Goal: Task Accomplishment & Management: Manage account settings

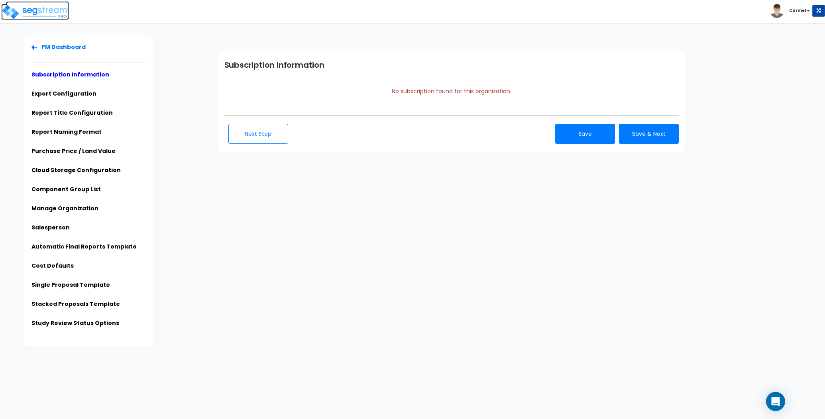
click at [51, 12] on img at bounding box center [35, 12] width 68 height 16
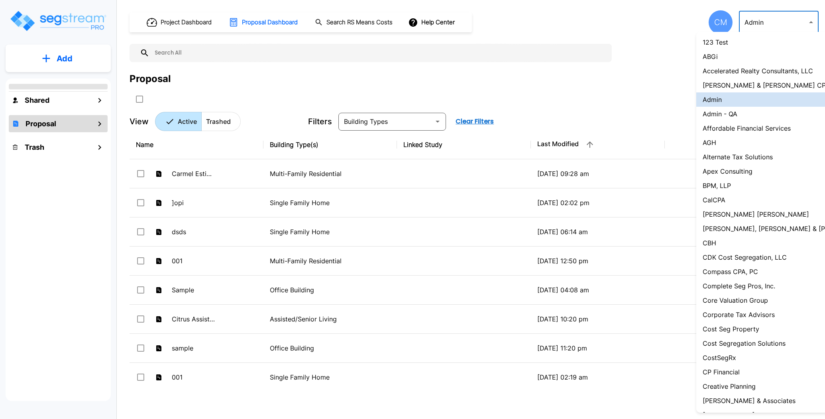
click at [771, 19] on body "× Your report is being generated. Be patient! × We're working on your Modificat…" at bounding box center [412, 209] width 825 height 419
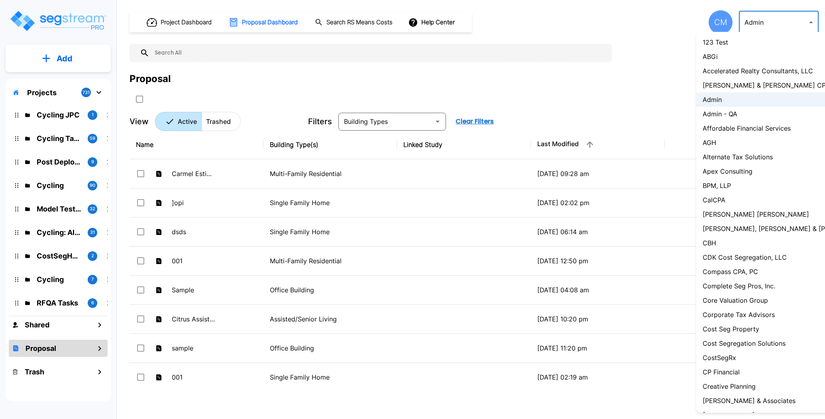
scroll to position [572, 0]
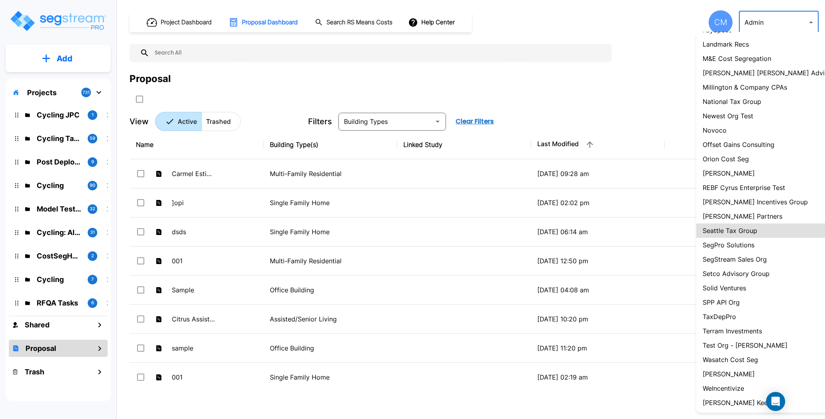
click at [745, 260] on p "SegStream Sales Org" at bounding box center [734, 260] width 64 height 10
type input "119"
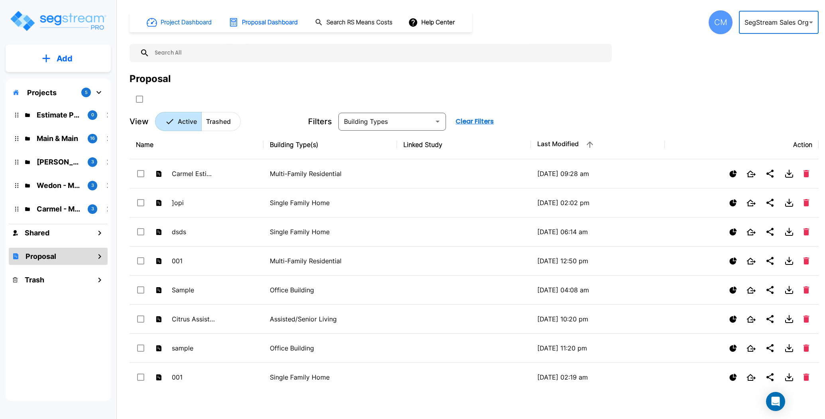
click at [204, 25] on h1 "Project Dashboard" at bounding box center [186, 22] width 51 height 9
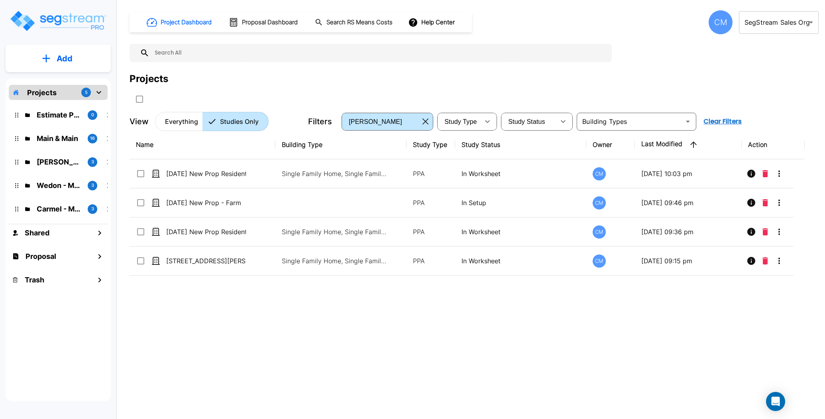
click at [431, 79] on div "Projects" at bounding box center [473, 79] width 689 height 14
click at [426, 116] on button "button" at bounding box center [425, 121] width 12 height 13
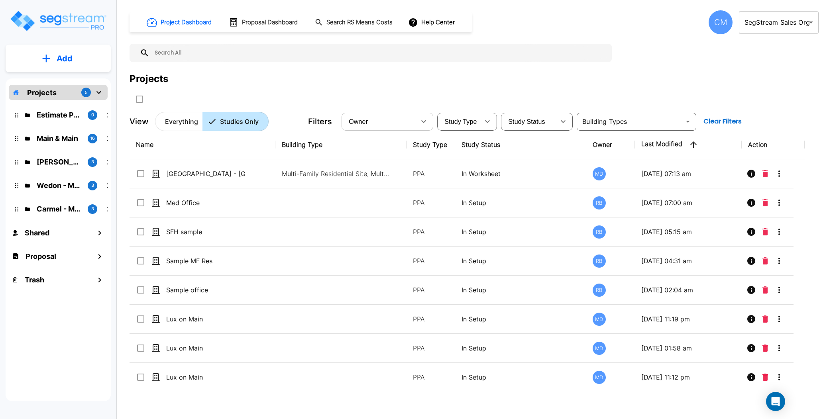
click at [724, 24] on div "CM" at bounding box center [720, 22] width 24 height 24
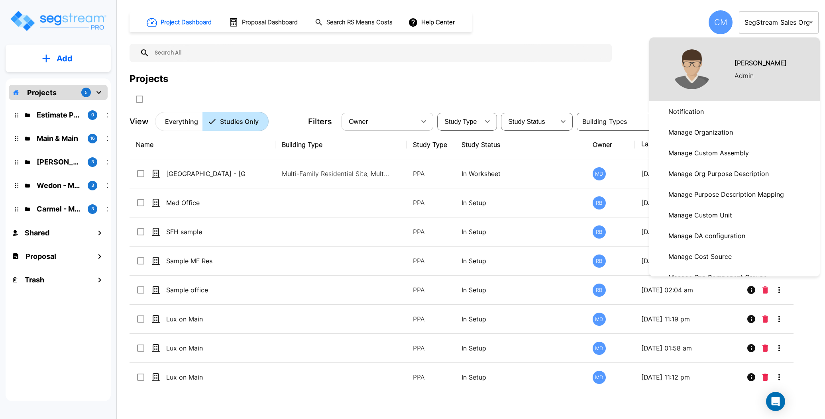
click at [703, 128] on p "Manage Organization" at bounding box center [700, 132] width 71 height 16
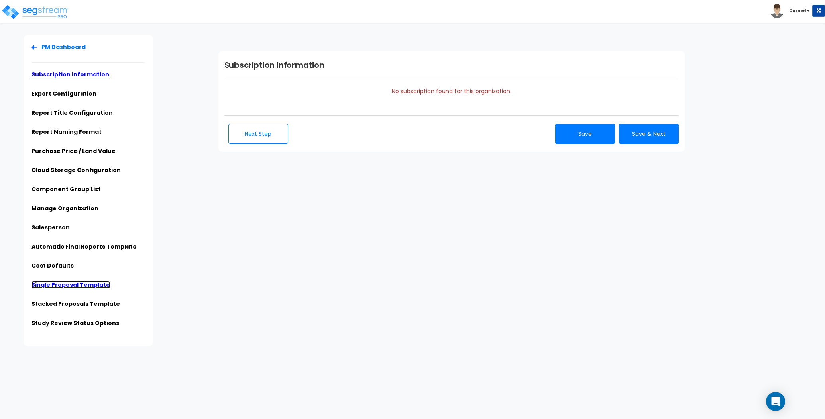
click at [78, 283] on link "Single Proposal Template" at bounding box center [70, 285] width 78 height 8
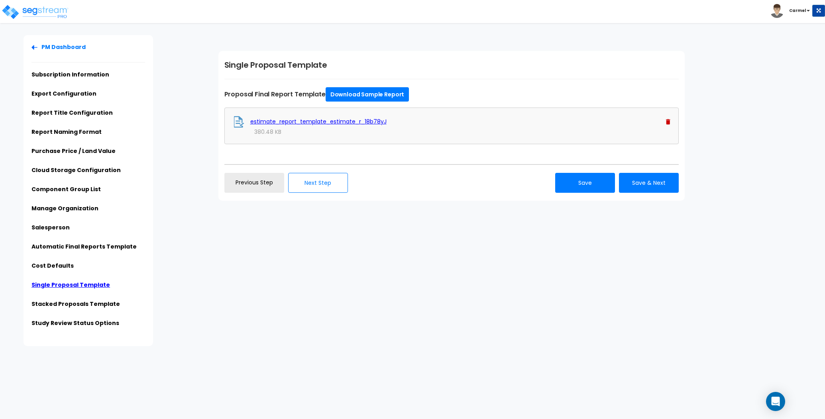
click at [667, 122] on img at bounding box center [668, 122] width 4 height 6
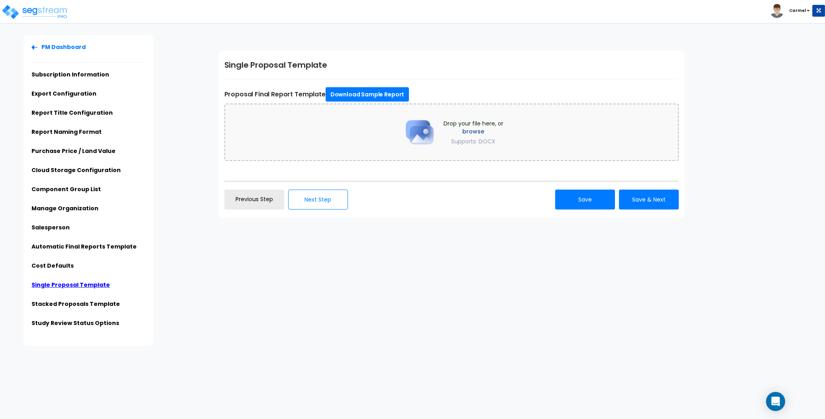
click at [386, 128] on div "Drop your file here, or browse Supports: DOCX" at bounding box center [451, 132] width 454 height 57
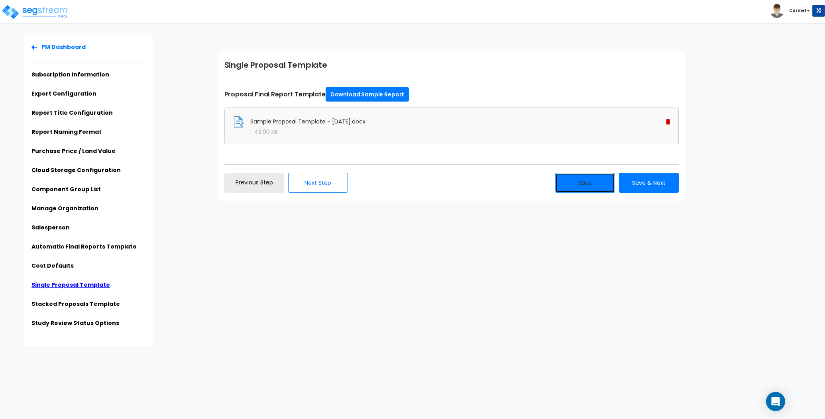
click at [592, 180] on button "Save" at bounding box center [585, 183] width 60 height 20
click at [364, 90] on link "Download Sample Report" at bounding box center [367, 94] width 83 height 14
click at [392, 58] on div "Single Proposal Template Proposal Final Report Template Download Sample Report …" at bounding box center [451, 126] width 466 height 150
click at [51, 264] on link "Cost Defaults" at bounding box center [52, 266] width 42 height 8
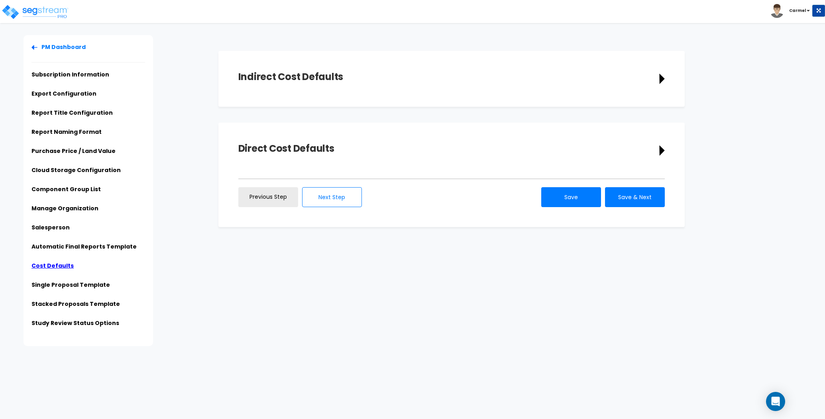
click at [311, 141] on div "Direct Cost Defaults Description Cost Unit Select Select Select Quantity 0.00 0…" at bounding box center [451, 175] width 466 height 104
click at [663, 150] on icon at bounding box center [661, 150] width 5 height 10
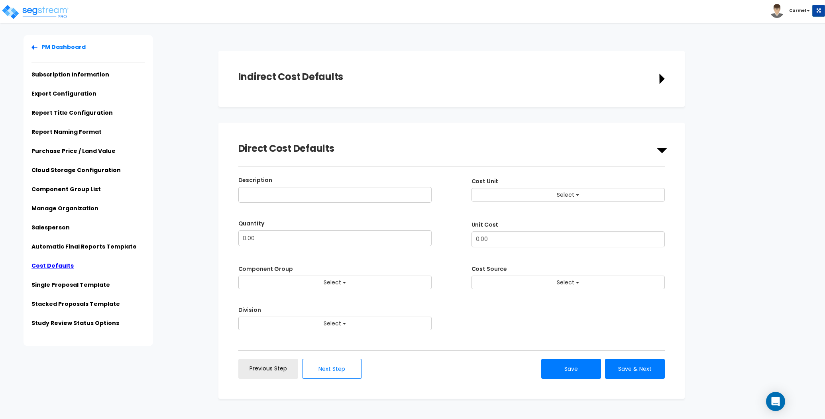
click at [664, 72] on div "Indirect Cost Defaults" at bounding box center [451, 79] width 426 height 16
click at [664, 80] on icon at bounding box center [662, 78] width 6 height 11
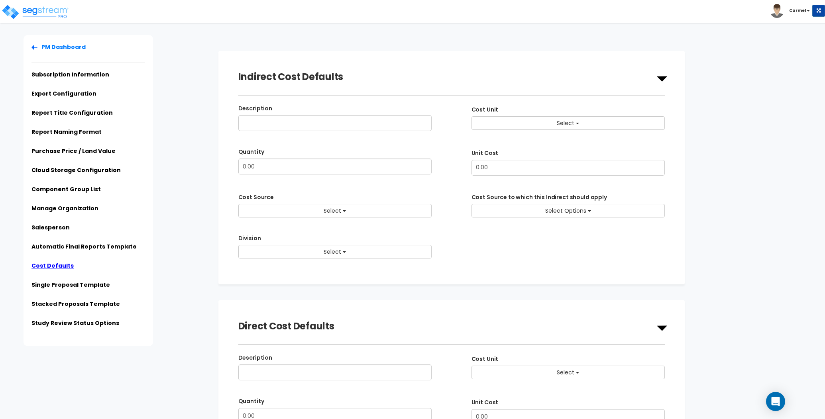
click at [366, 222] on div "Description Cost Unit Select CAR Select Select 0.00" at bounding box center [451, 181] width 426 height 155
click at [366, 212] on button "Select" at bounding box center [334, 211] width 193 height 14
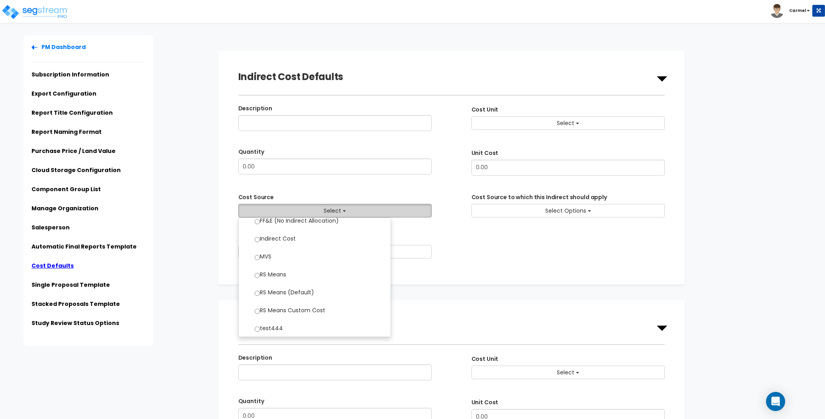
scroll to position [227, 0]
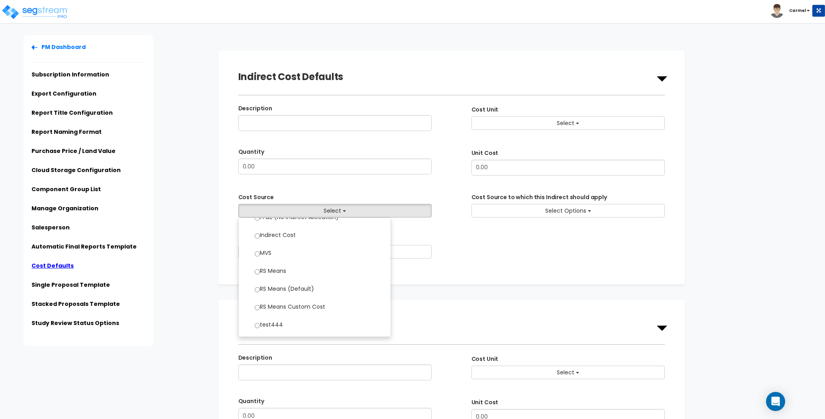
click at [140, 233] on li "Salesperson" at bounding box center [88, 230] width 114 height 13
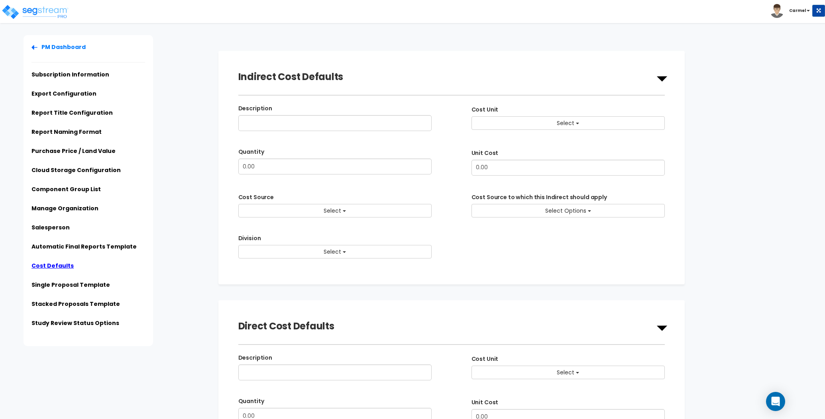
click at [188, 228] on div "PM Dashboard Subscription Information Export Configuration Report Title Configu…" at bounding box center [110, 190] width 204 height 311
click at [67, 16] on img at bounding box center [35, 12] width 68 height 16
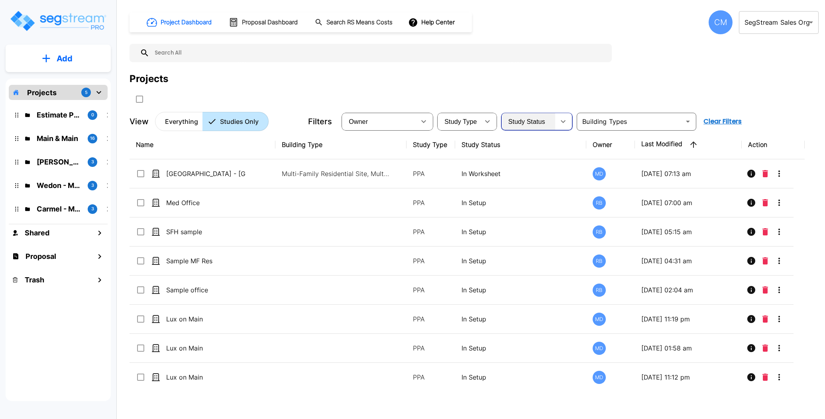
click at [551, 120] on div "Study Status" at bounding box center [528, 121] width 53 height 22
click at [457, 124] on span "Study Type" at bounding box center [460, 121] width 32 height 7
click at [455, 170] on li "NC" at bounding box center [468, 171] width 60 height 14
type input "NEW"
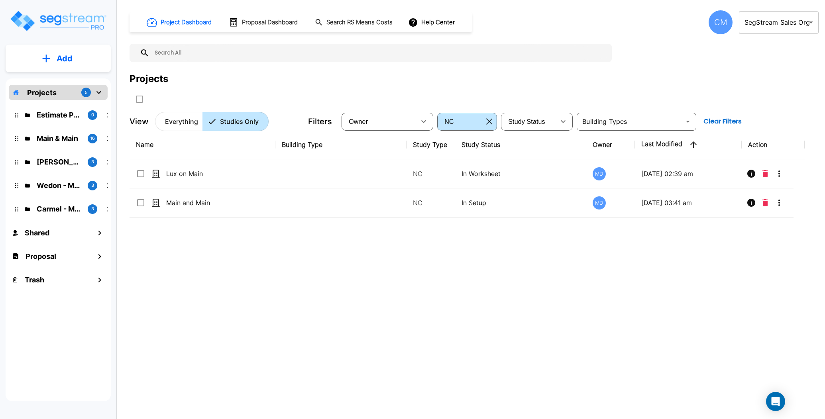
click at [343, 262] on div "Name Building Type Study Type Study Status Owner Last Modified Action Lux on Ma…" at bounding box center [466, 260] width 675 height 260
click at [786, 18] on body "× Your report is being generated. Be patient! × We're working on your Modificat…" at bounding box center [412, 209] width 825 height 419
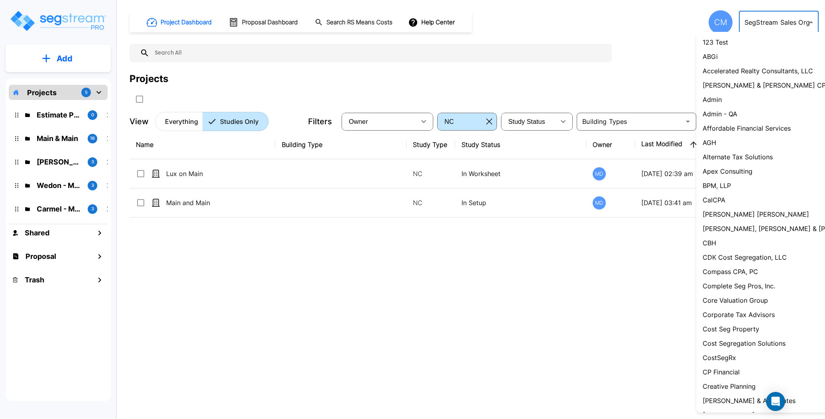
click at [749, 100] on li "Admin" at bounding box center [786, 99] width 181 height 14
type input "1"
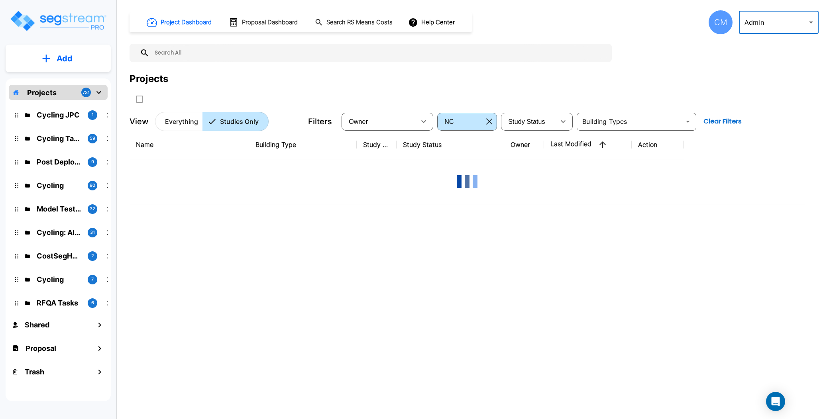
click at [434, 87] on div "Projects" at bounding box center [473, 89] width 689 height 34
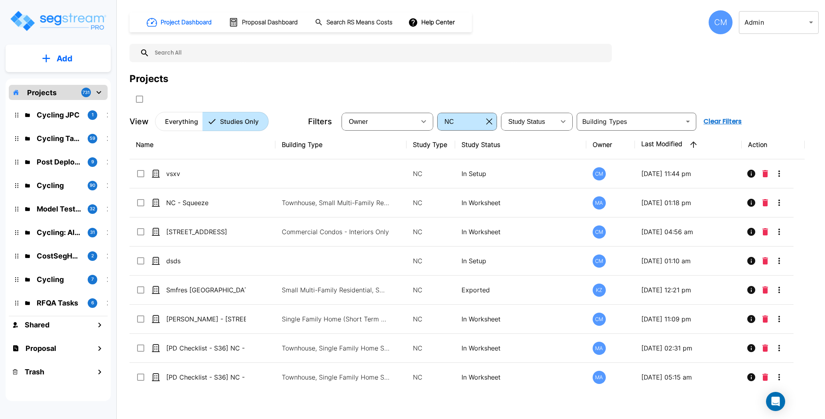
click at [520, 52] on input "text" at bounding box center [378, 53] width 458 height 18
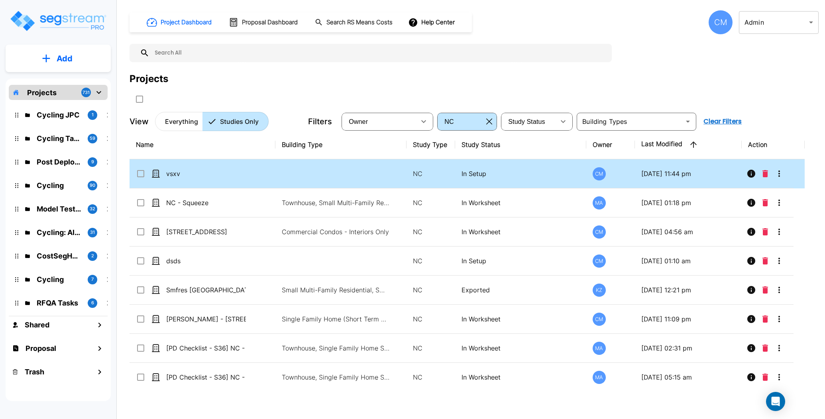
click at [497, 177] on p "In Setup" at bounding box center [520, 174] width 118 height 10
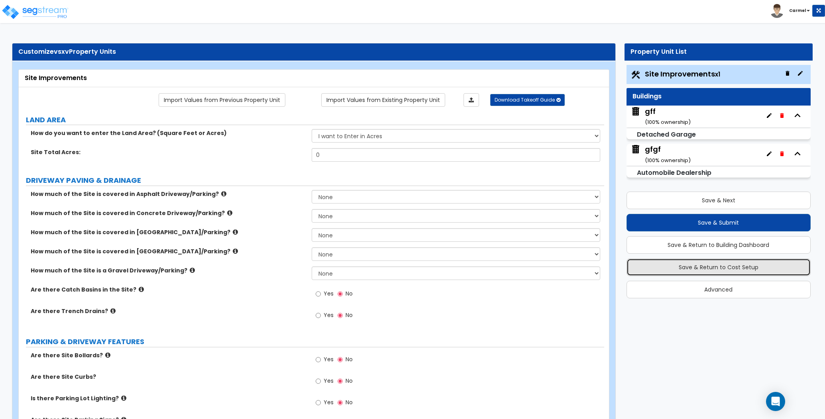
click at [710, 266] on button "Save & Return to Cost Setup" at bounding box center [718, 268] width 184 height 18
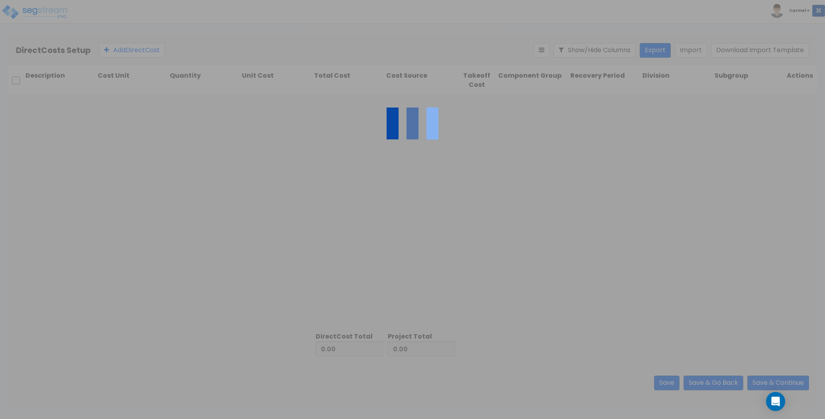
type input "10,000.00"
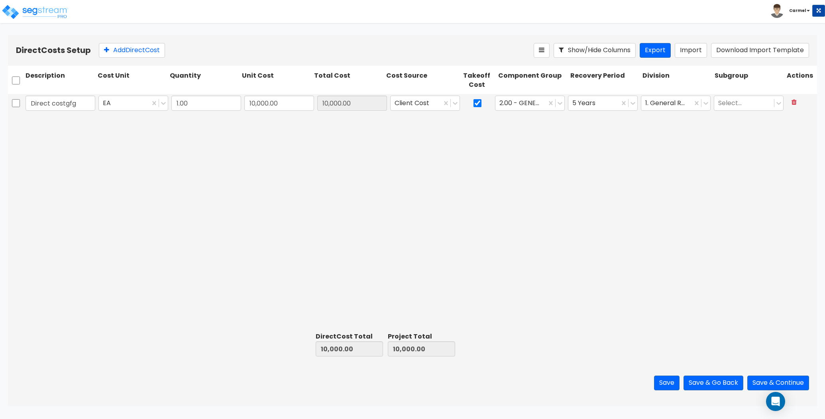
click at [555, 218] on div "Direct costgfg EA 1.00 10,000.00 10,000.00 Client Cost 2.00 - GENERAL REQUIREME…" at bounding box center [412, 211] width 809 height 235
click at [794, 106] on button at bounding box center [793, 103] width 15 height 14
type input "0.00"
click at [732, 191] on div at bounding box center [412, 211] width 809 height 235
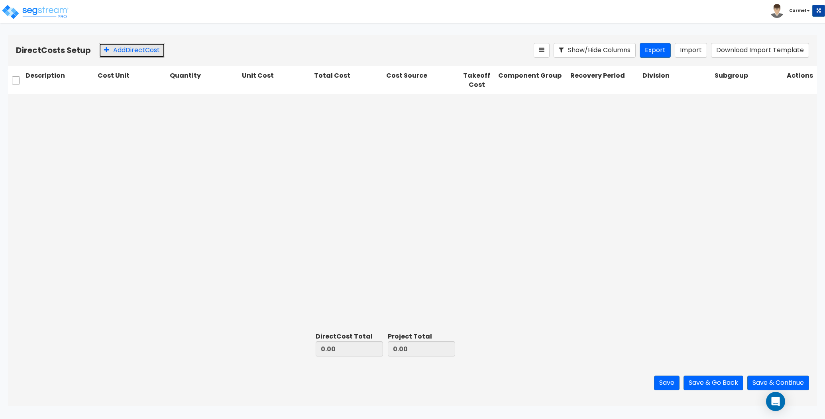
click at [119, 53] on button "Add Direct Cost" at bounding box center [132, 50] width 66 height 15
type input "10,000.00"
click at [793, 104] on icon at bounding box center [793, 102] width 5 height 6
type input "0.00"
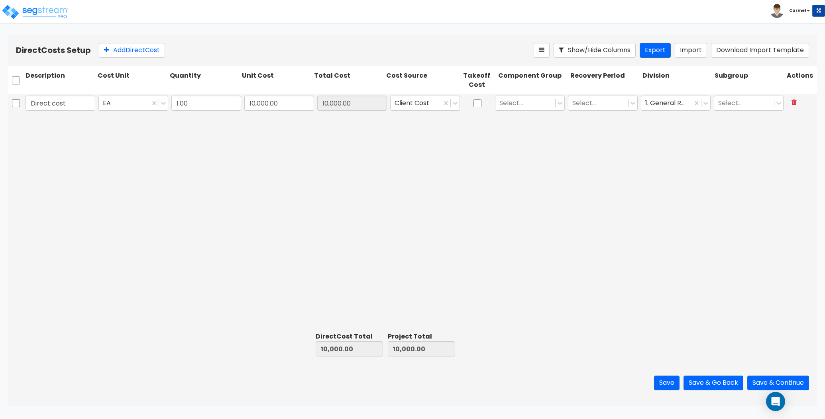
type input "0.00"
click at [726, 380] on button "Save & Go Back" at bounding box center [713, 383] width 60 height 15
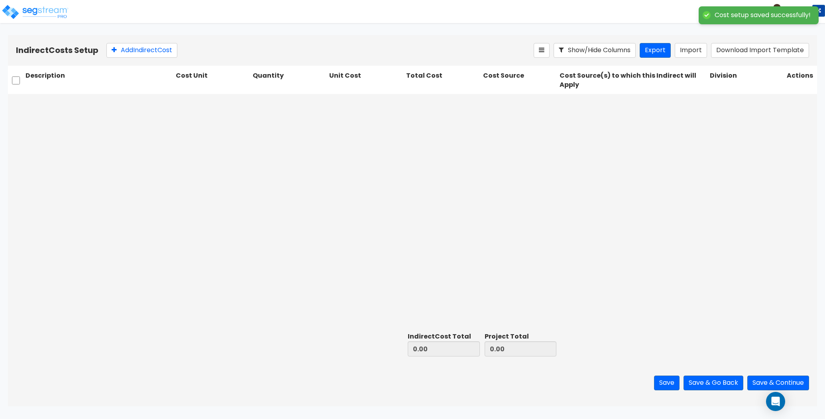
click at [486, 202] on div at bounding box center [412, 211] width 809 height 235
click at [492, 204] on div at bounding box center [412, 211] width 809 height 235
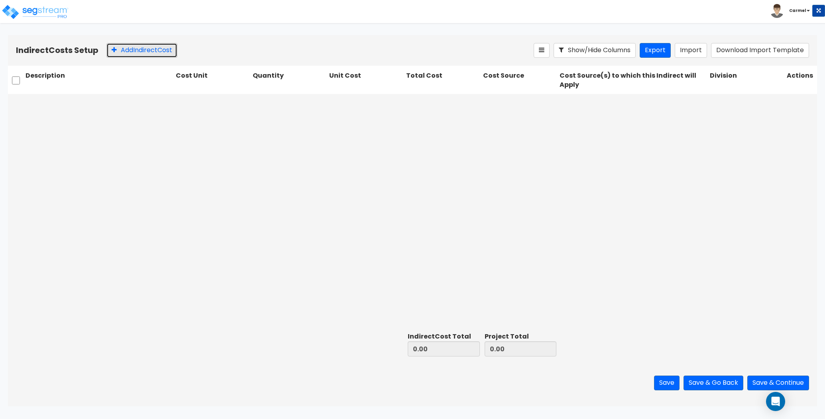
click at [120, 53] on button "Add Indirect Cost" at bounding box center [141, 50] width 71 height 15
type input "10,000.00"
click at [482, 23] on html "Toggle navigation To Worksheet Indirect Costs Setup Direct Costs Setup Carmel x" at bounding box center [412, 203] width 825 height 406
click at [492, 243] on div "Indirect Cost EA 1.00 10,000.00 10,000.00 Client Cost Client Cost 1. General Re…" at bounding box center [412, 211] width 809 height 235
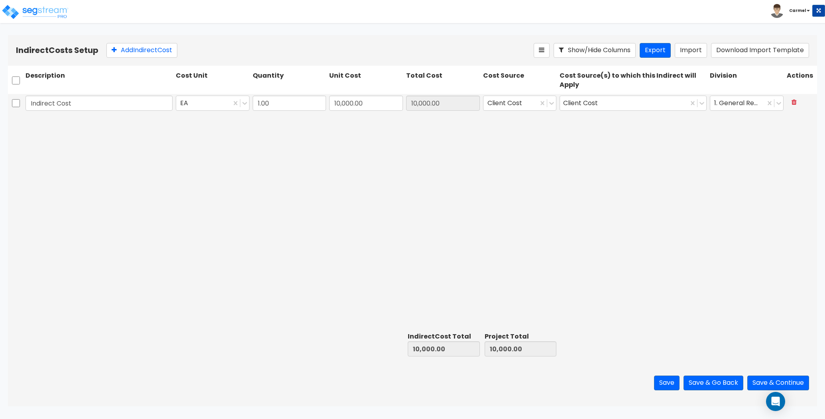
click at [798, 14] on b "Carmel" at bounding box center [797, 11] width 17 height 6
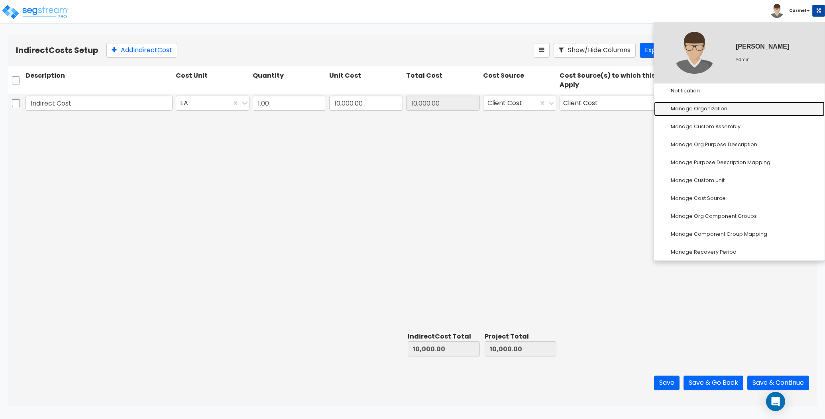
click at [736, 102] on link "Manage Organization" at bounding box center [739, 109] width 171 height 15
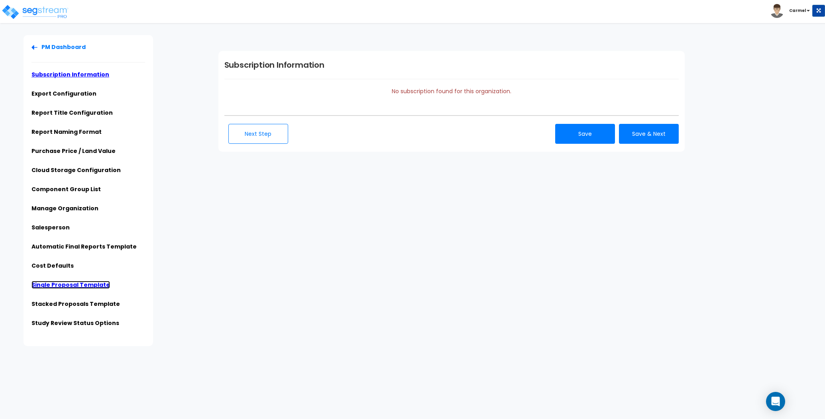
click at [87, 283] on link "Single Proposal Template" at bounding box center [70, 285] width 78 height 8
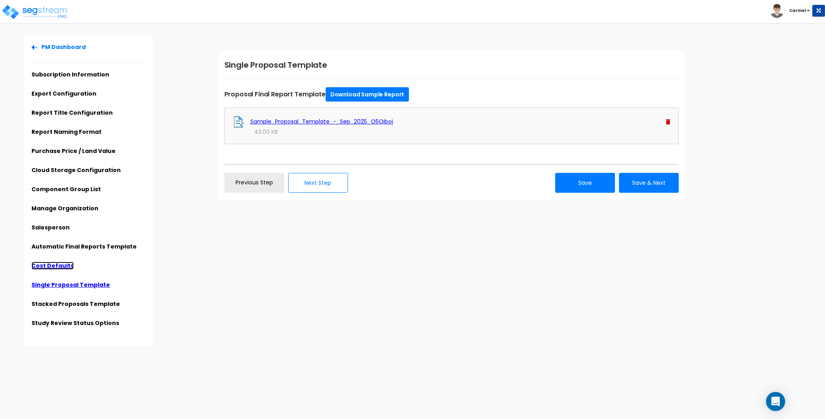
click at [55, 268] on link "Cost Defaults" at bounding box center [52, 266] width 42 height 8
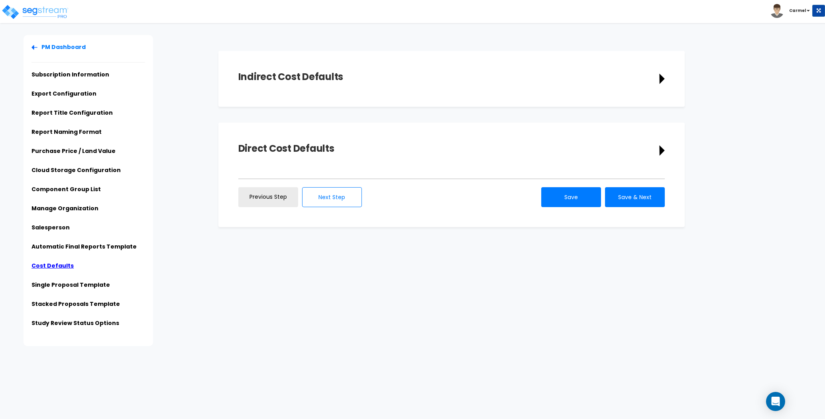
click at [344, 80] on div "Indirect Cost Defaults" at bounding box center [451, 79] width 426 height 16
click at [663, 76] on icon at bounding box center [662, 78] width 6 height 11
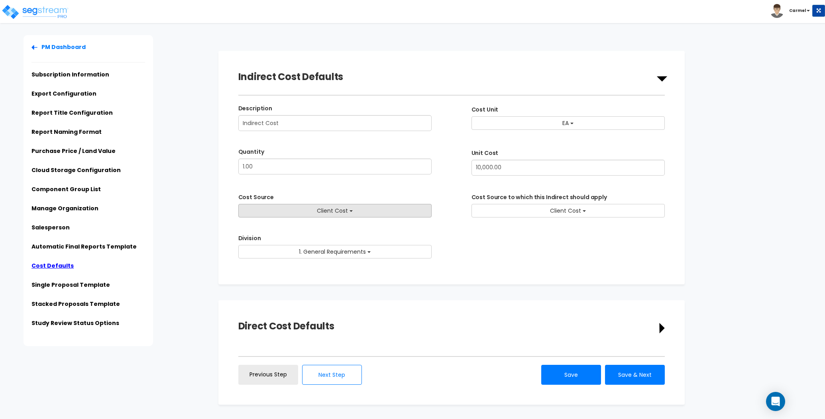
click at [369, 216] on button "Client Cost" at bounding box center [334, 211] width 193 height 14
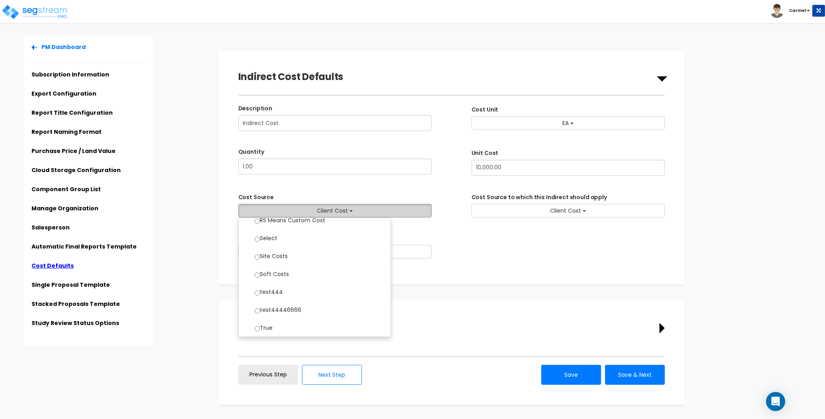
scroll to position [0, 0]
click at [499, 269] on div "Indirect Cost Defaults Description Indirect Cost Cost Unit Select Select Quanti…" at bounding box center [451, 167] width 466 height 233
